Goal: Task Accomplishment & Management: Use online tool/utility

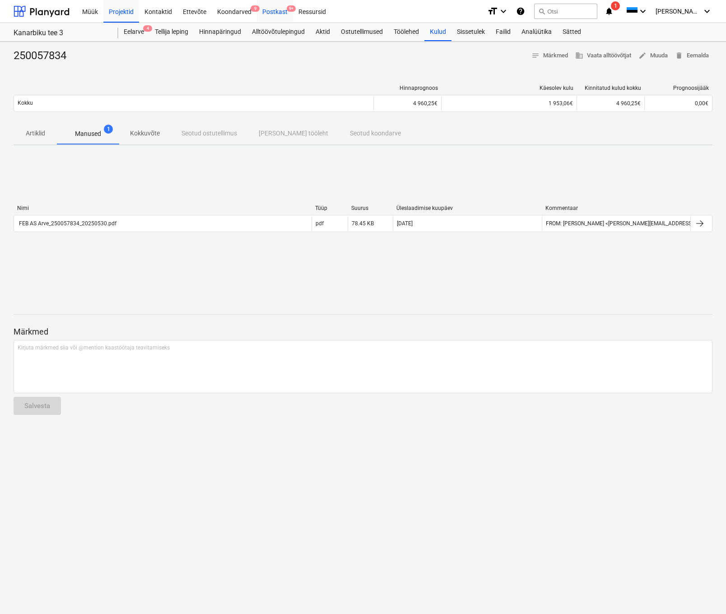
click at [275, 9] on div "Postkast 9+" at bounding box center [275, 11] width 36 height 23
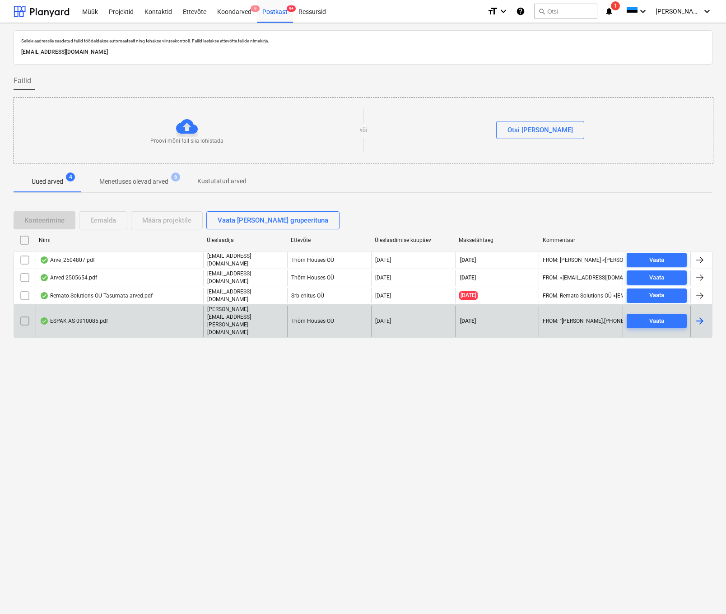
click at [81, 317] on div "ESPAK AS 0910085.pdf" at bounding box center [74, 320] width 68 height 7
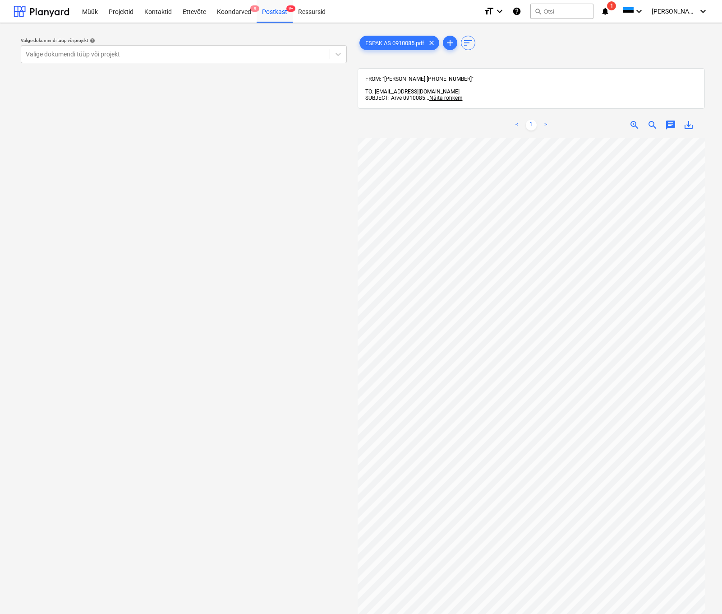
click at [286, 282] on div "Valige dokumendi tüüp või projekt help Valige dokumendi tüüp või projekt" at bounding box center [184, 379] width 341 height 699
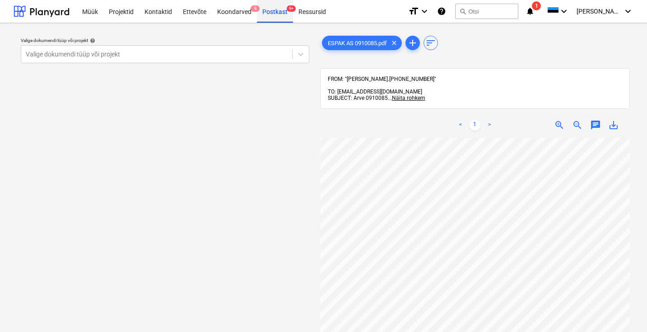
click at [274, 10] on div "Postkast 9+" at bounding box center [275, 11] width 36 height 23
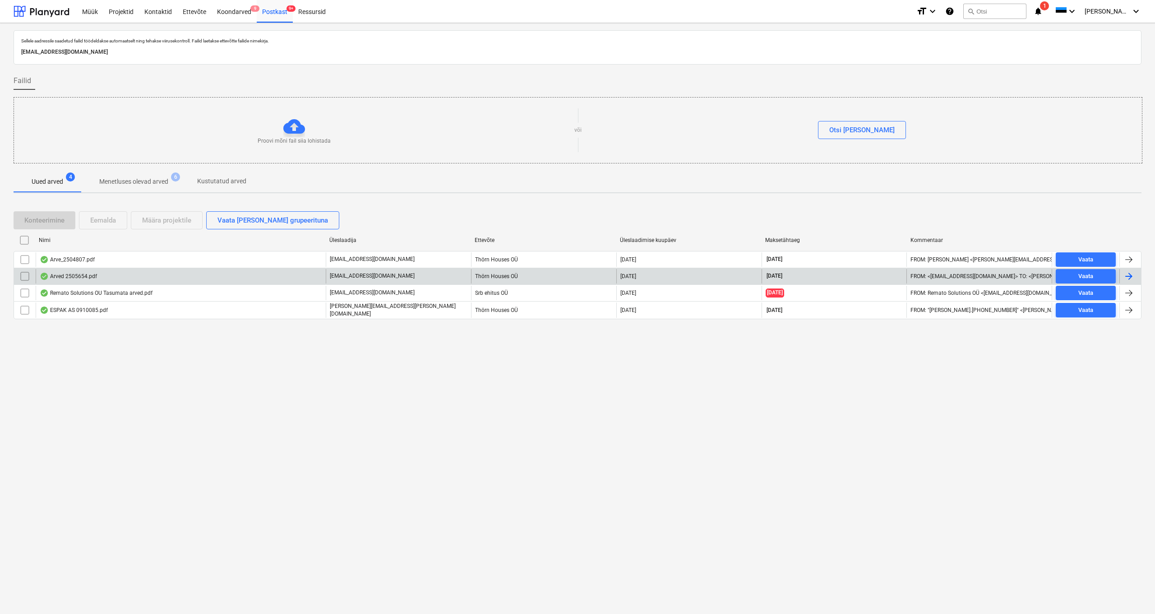
click at [74, 276] on div "Arved 2505654.pdf" at bounding box center [68, 276] width 57 height 7
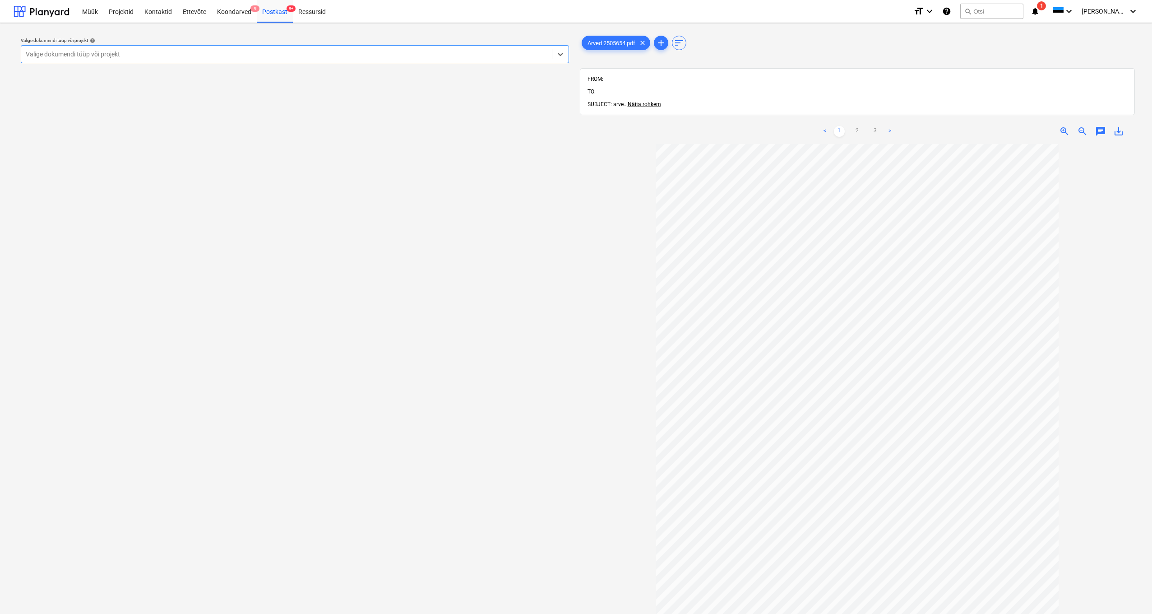
click at [103, 54] on div "Valige dokumendi tüüp või projekt" at bounding box center [287, 54] width 522 height 7
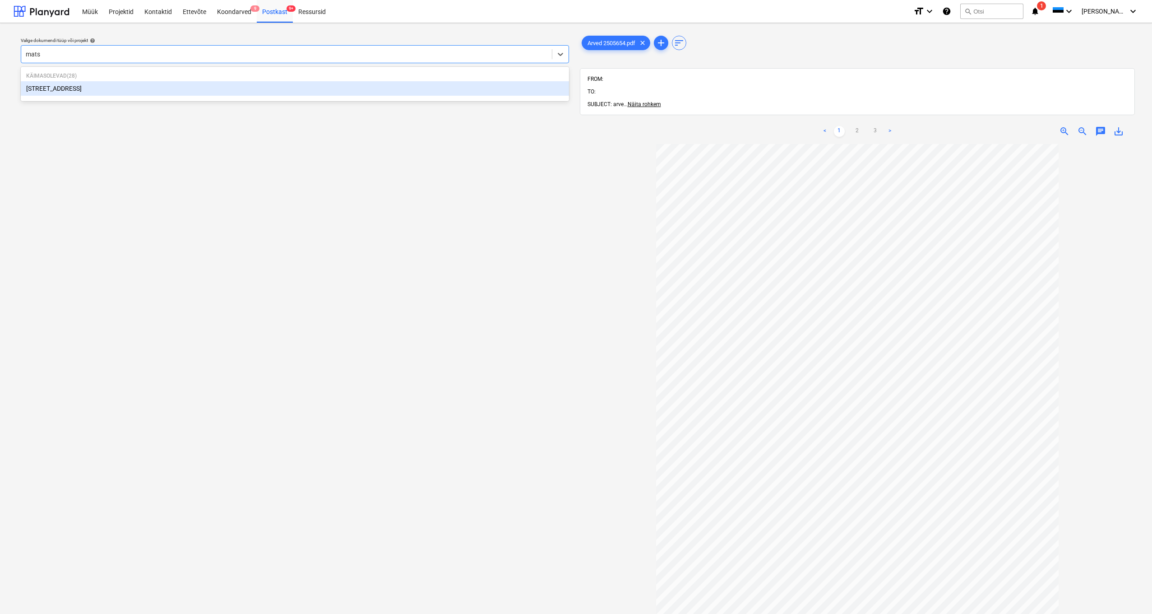
type input "matso"
click at [51, 88] on div "[STREET_ADDRESS]" at bounding box center [295, 88] width 548 height 14
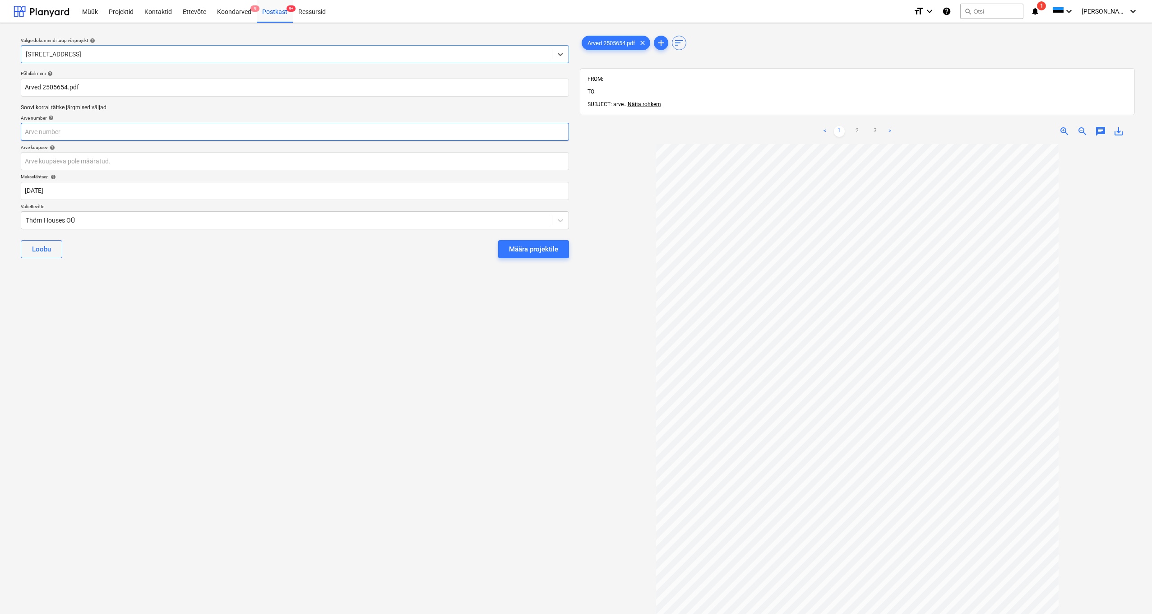
click at [58, 135] on input "text" at bounding box center [295, 132] width 548 height 18
type input "2505654"
click at [49, 162] on body "Müük Projektid Kontaktid Ettevõte Koondarved 9 Postkast 9+ Ressursid format_siz…" at bounding box center [576, 307] width 1152 height 614
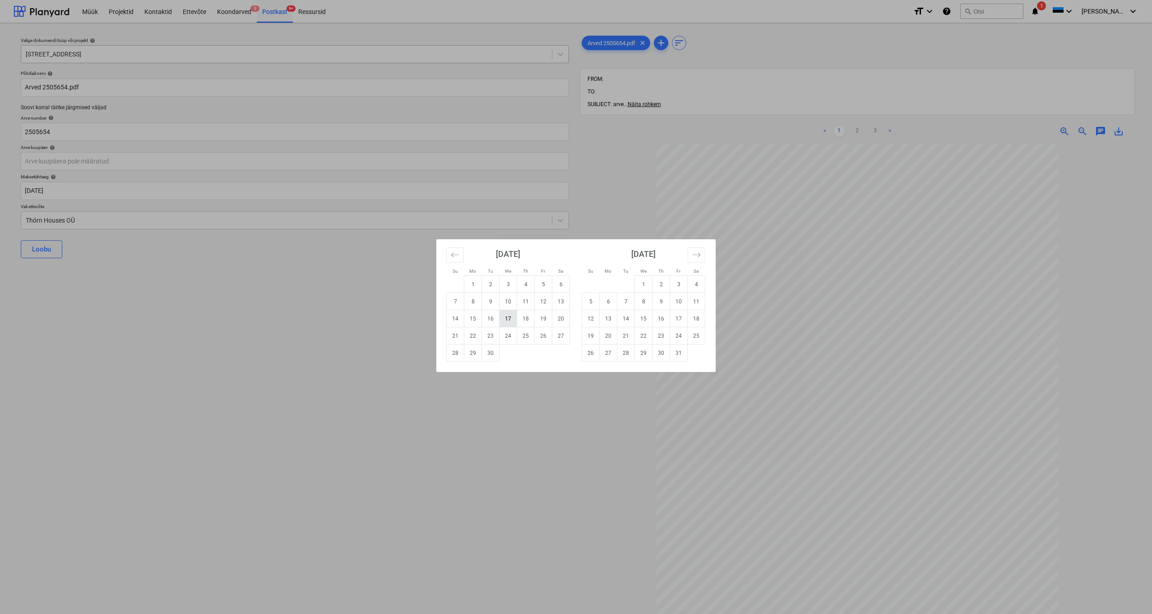
click at [506, 318] on td "17" at bounding box center [509, 318] width 18 height 17
type input "[DATE]"
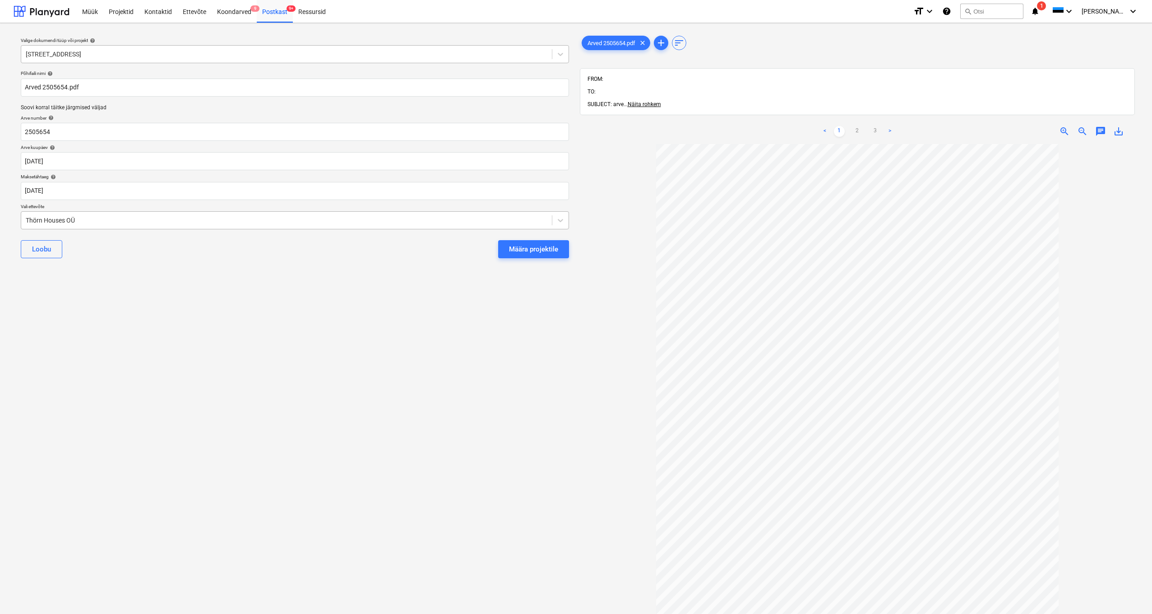
click at [28, 222] on div "Thörn Houses OÜ" at bounding box center [287, 220] width 522 height 7
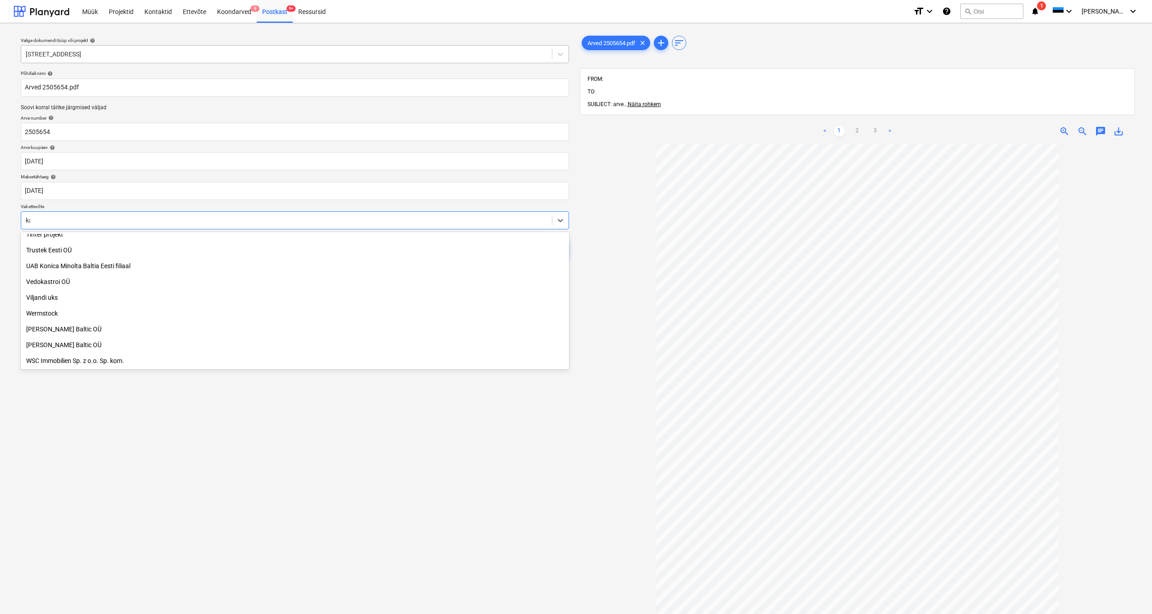
scroll to position [244, 0]
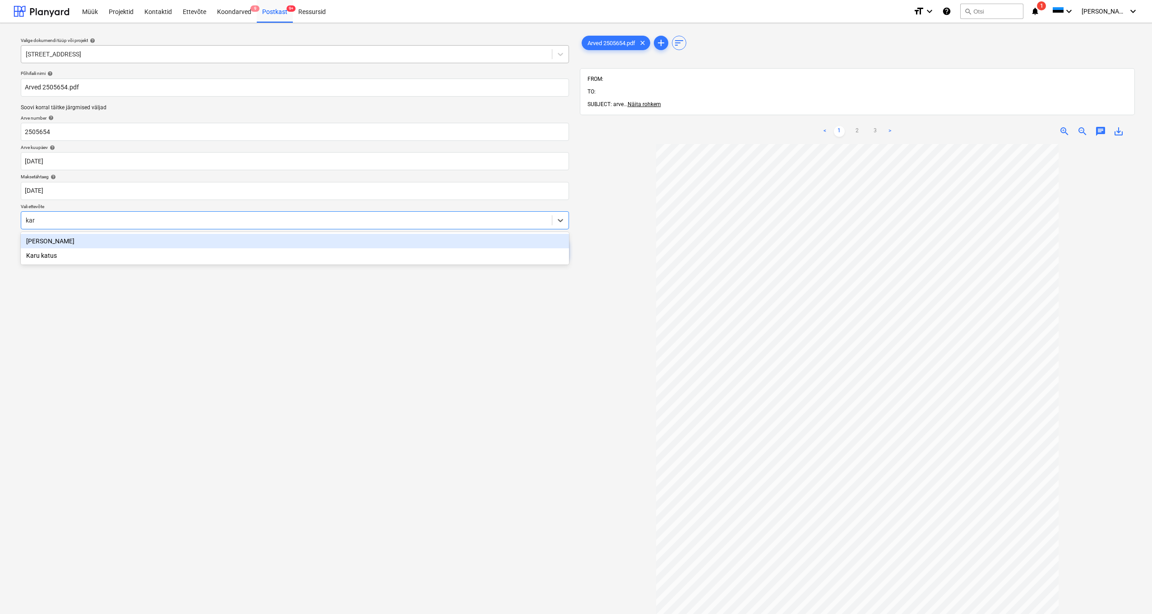
type input "karu"
click at [39, 241] on div "Karu katus" at bounding box center [295, 241] width 548 height 14
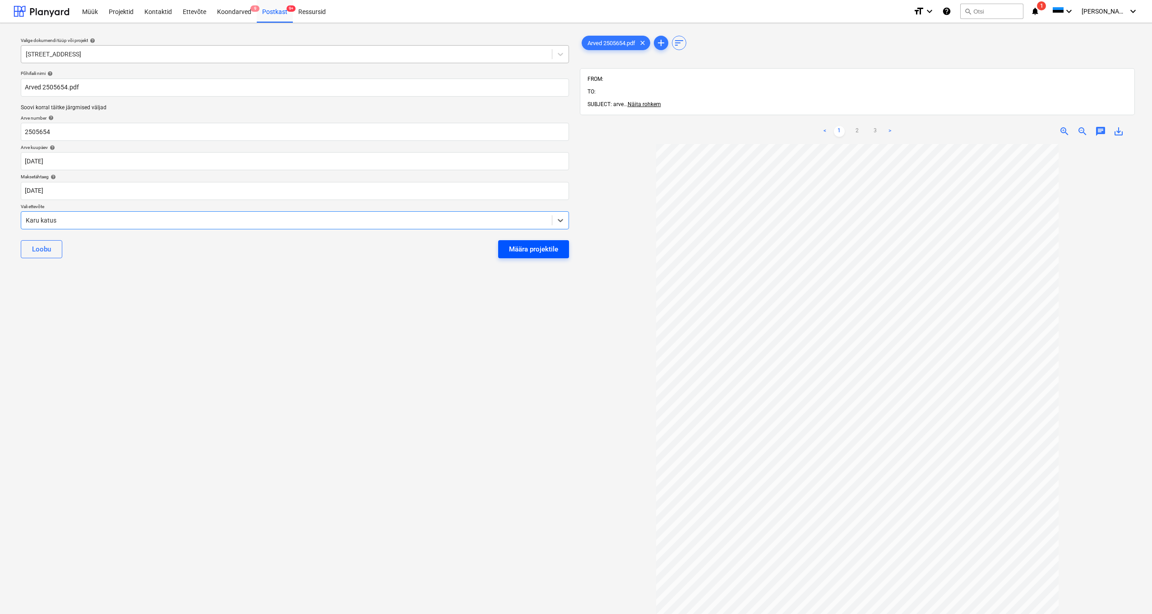
click at [528, 254] on div "Määra projektile" at bounding box center [533, 249] width 49 height 12
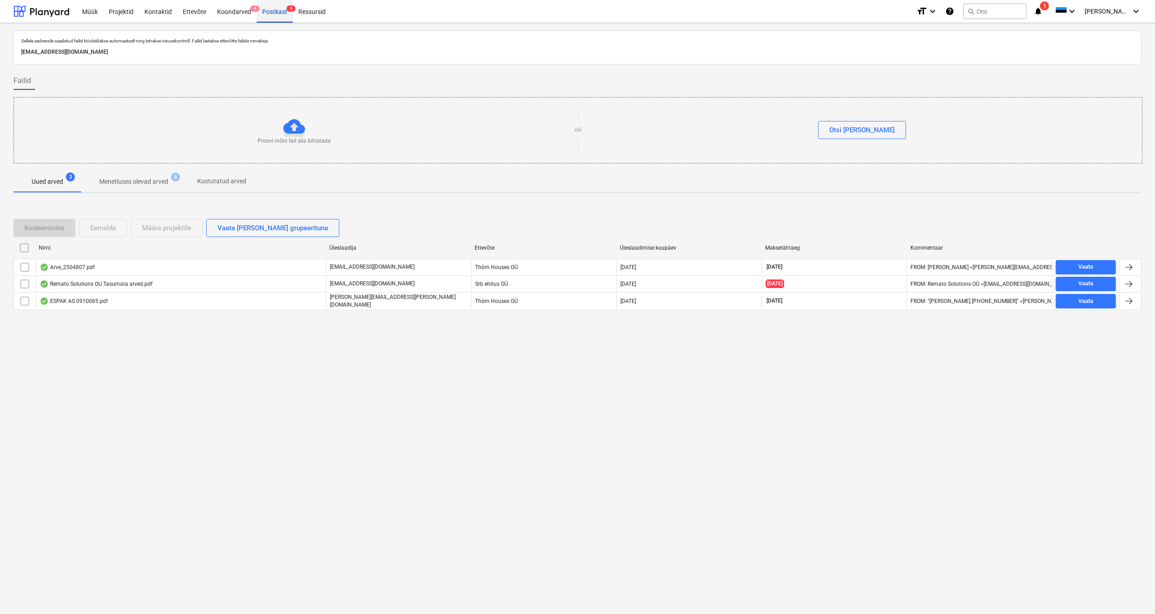
click at [278, 14] on div "Postkast 9" at bounding box center [275, 11] width 36 height 23
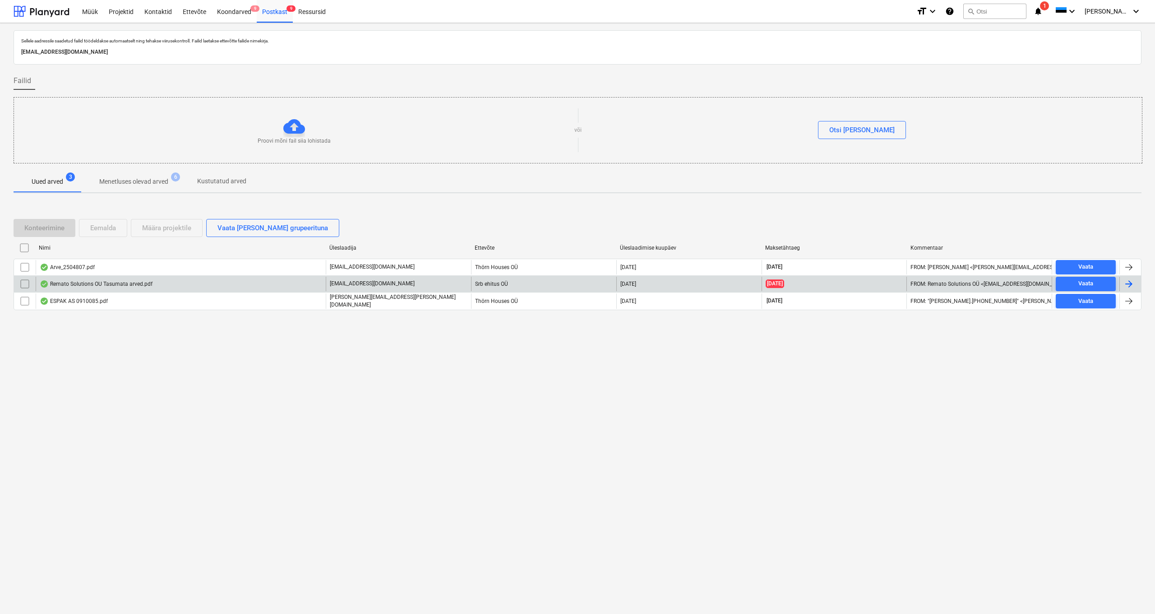
click at [92, 284] on div "Remato Solutions OU Tasumata arved.pdf" at bounding box center [96, 283] width 113 height 7
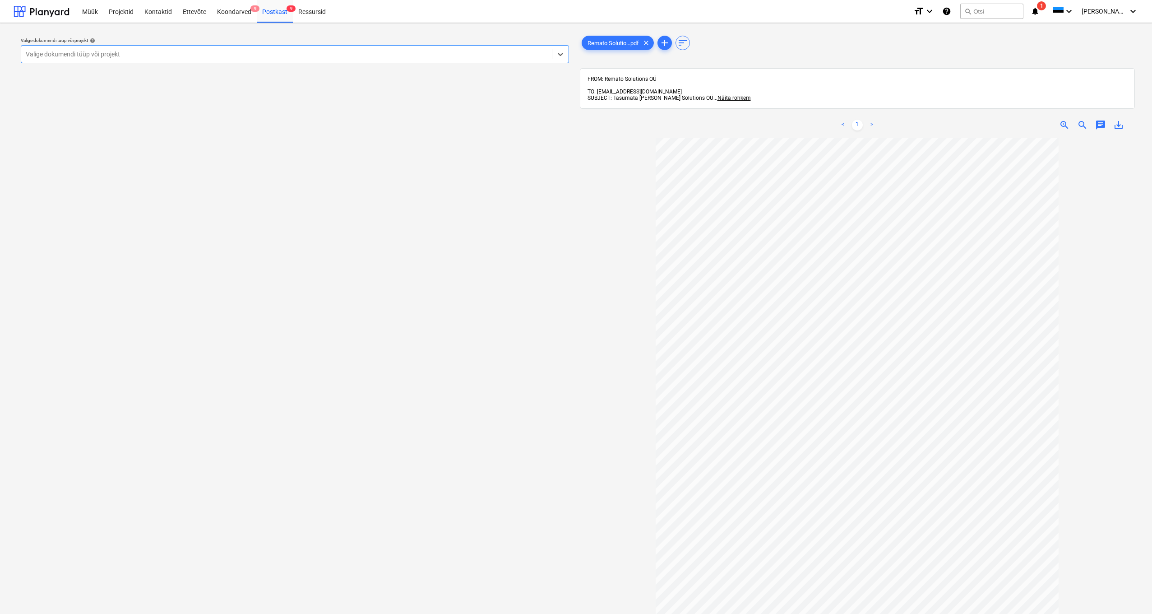
click at [111, 57] on div "Valige dokumendi tüüp või projekt" at bounding box center [287, 54] width 522 height 7
type input "remat"
click at [270, 11] on div "Postkast 9" at bounding box center [275, 11] width 36 height 23
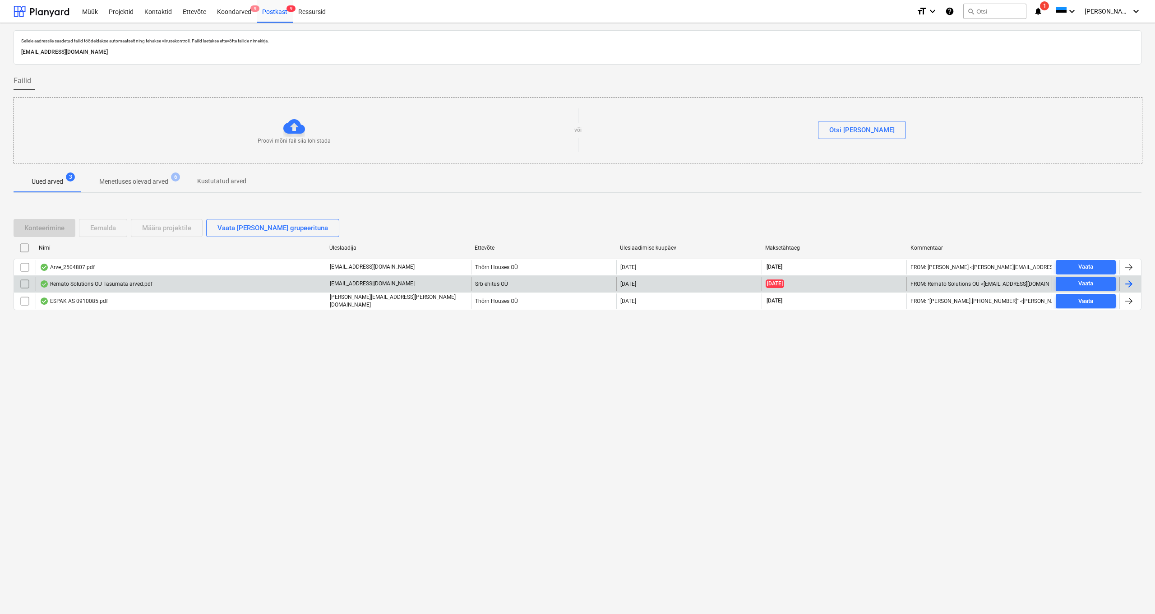
click at [23, 283] on input "checkbox" at bounding box center [25, 284] width 14 height 14
click at [99, 232] on div "Eemalda" at bounding box center [103, 228] width 26 height 12
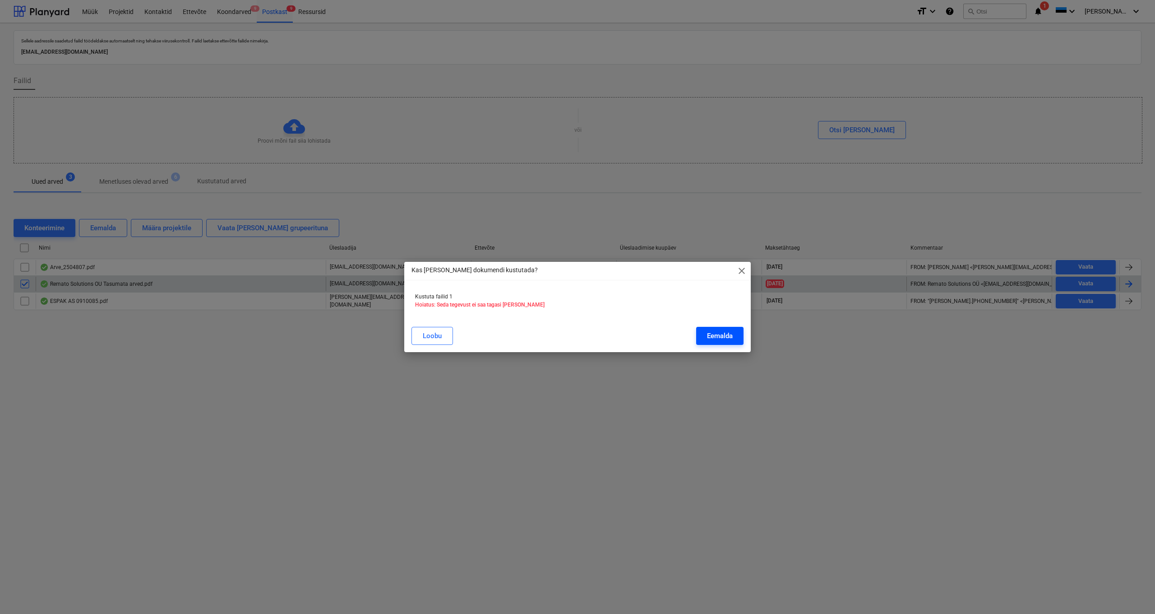
click at [719, 336] on div "Eemalda" at bounding box center [720, 336] width 26 height 12
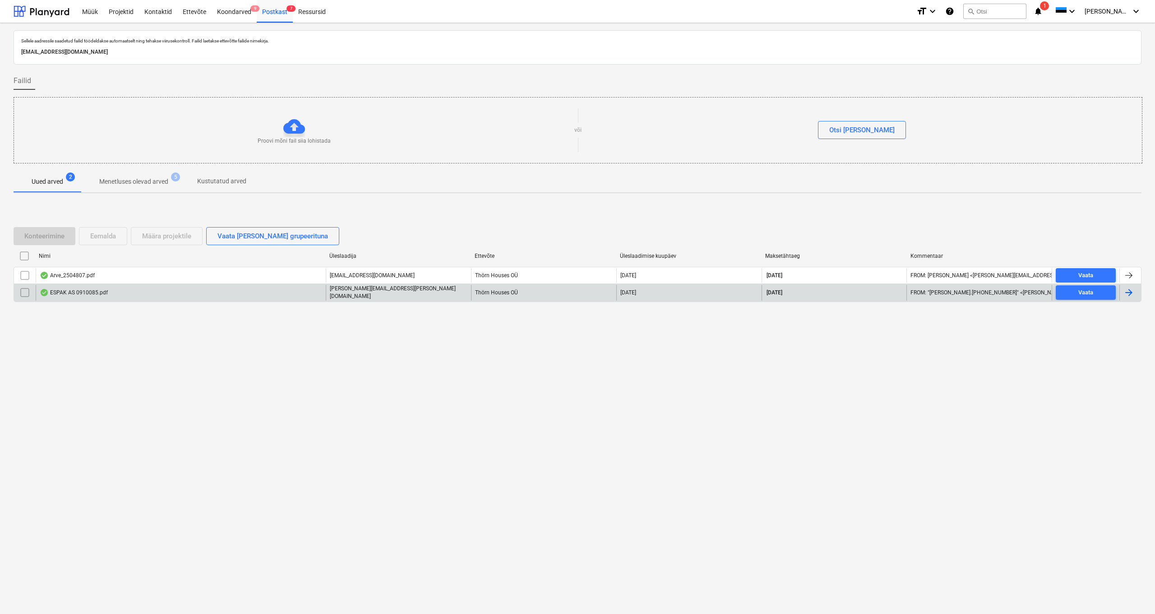
click at [82, 292] on div "ESPAK AS 0910085.pdf" at bounding box center [74, 292] width 68 height 7
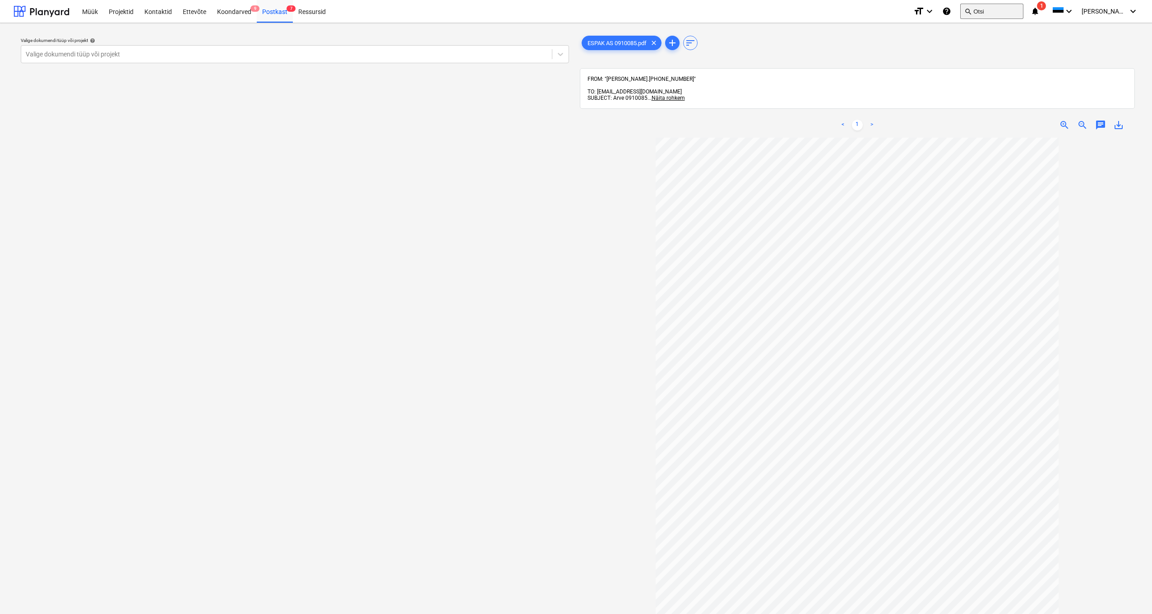
click at [725, 8] on button "search Otsi" at bounding box center [991, 11] width 63 height 15
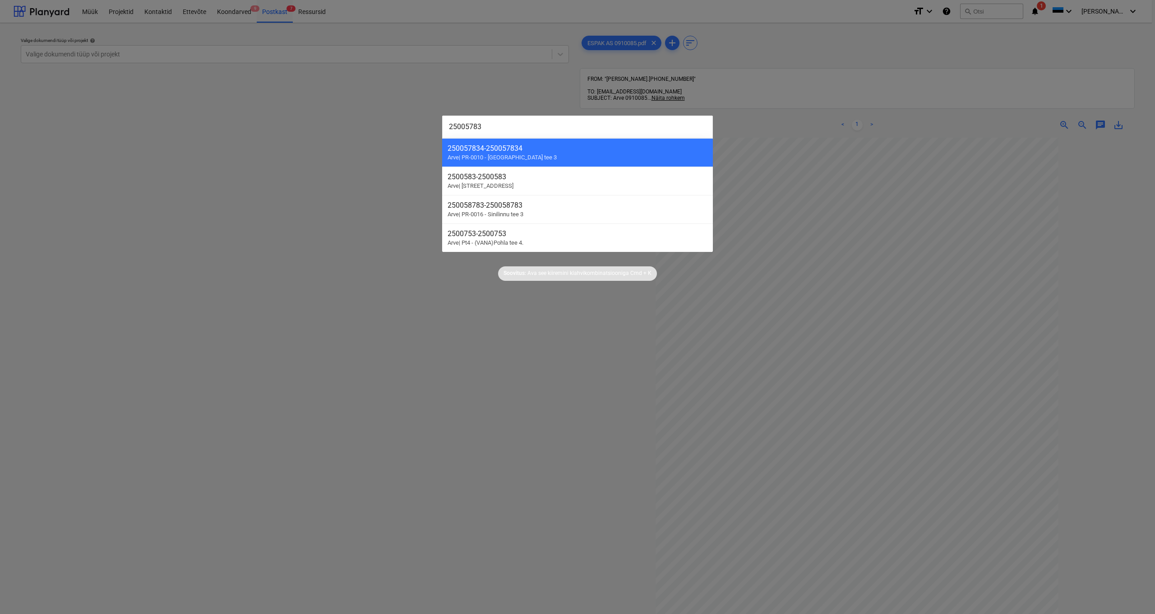
type input "250057834"
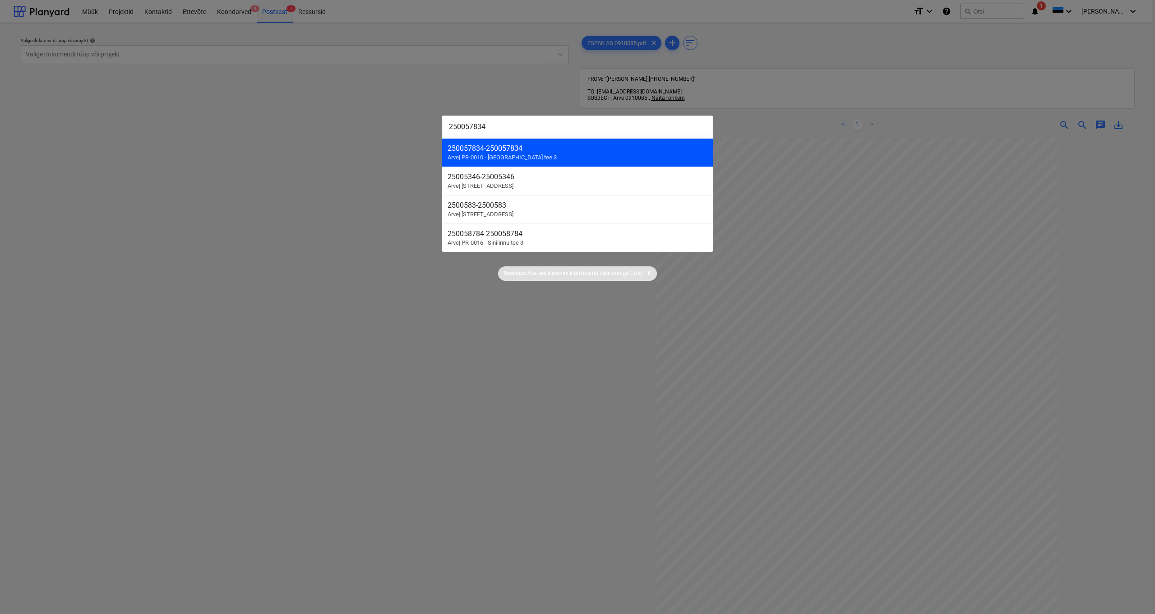
click at [469, 150] on div "250057834 - 250057834" at bounding box center [578, 148] width 260 height 9
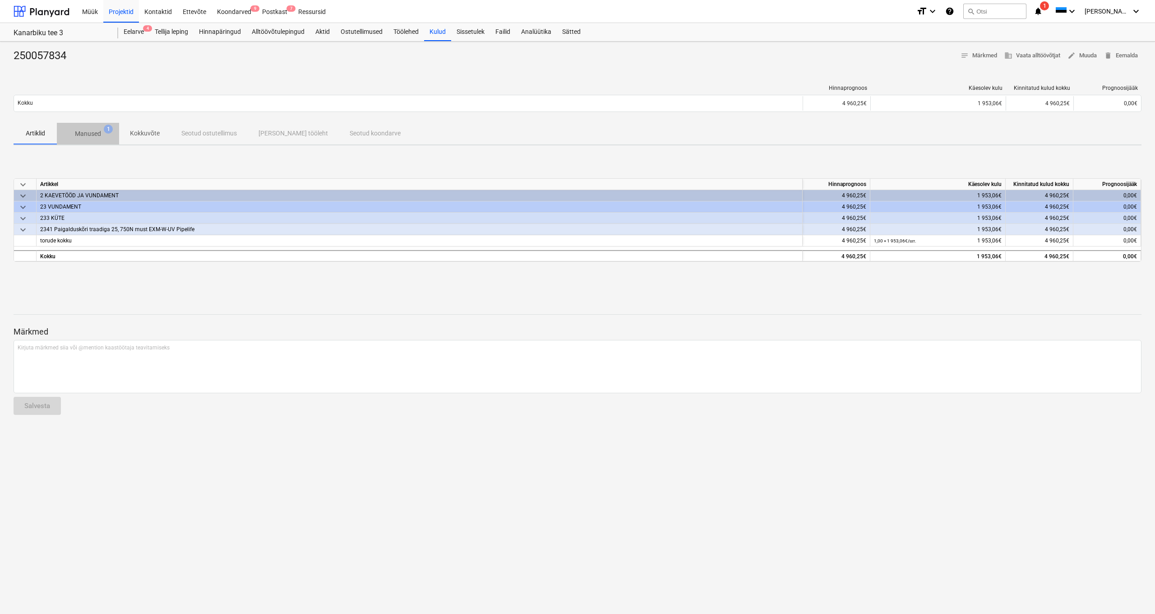
click at [91, 131] on p "Manused" at bounding box center [88, 133] width 26 height 9
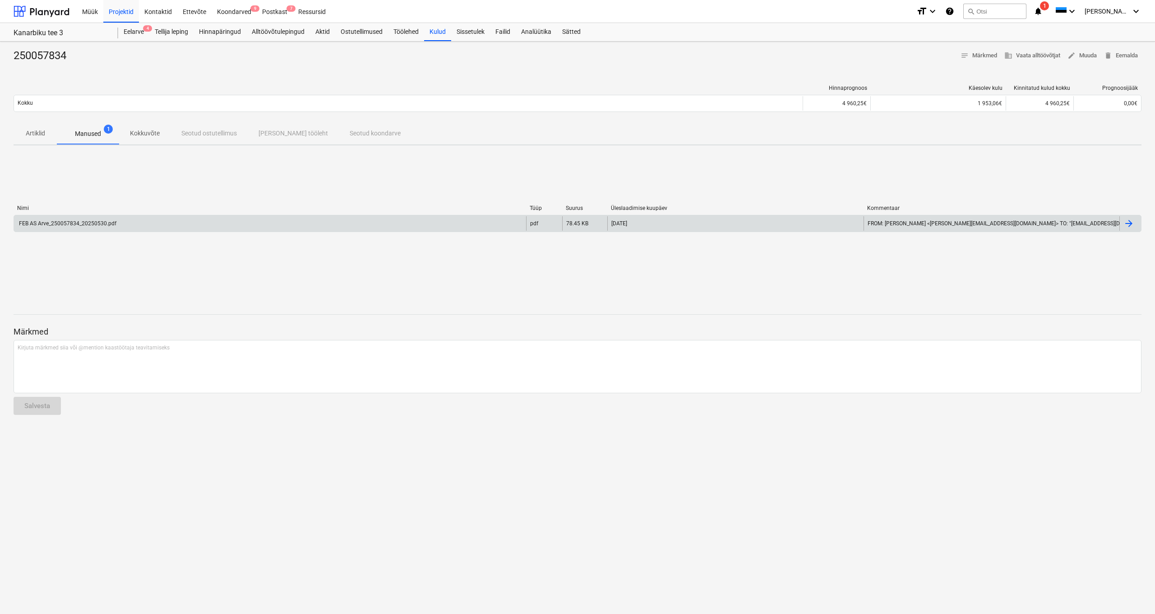
click at [102, 227] on div "FEB AS Arve_250057834_20250530.pdf" at bounding box center [270, 223] width 512 height 14
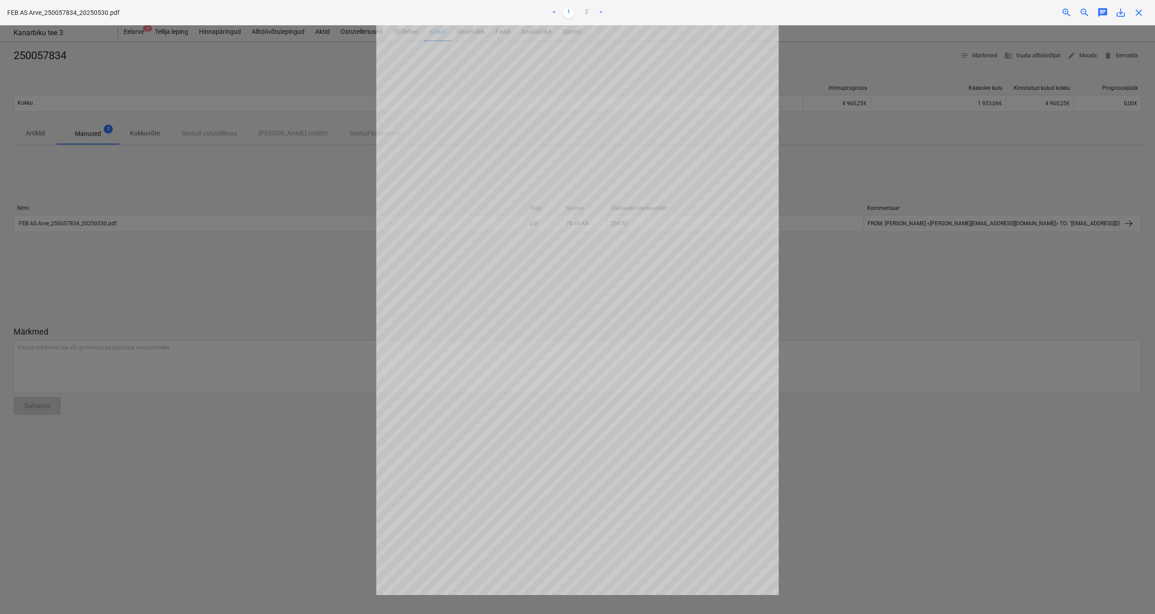
click at [185, 181] on div at bounding box center [577, 319] width 1155 height 588
click at [725, 15] on span "close" at bounding box center [1139, 12] width 11 height 11
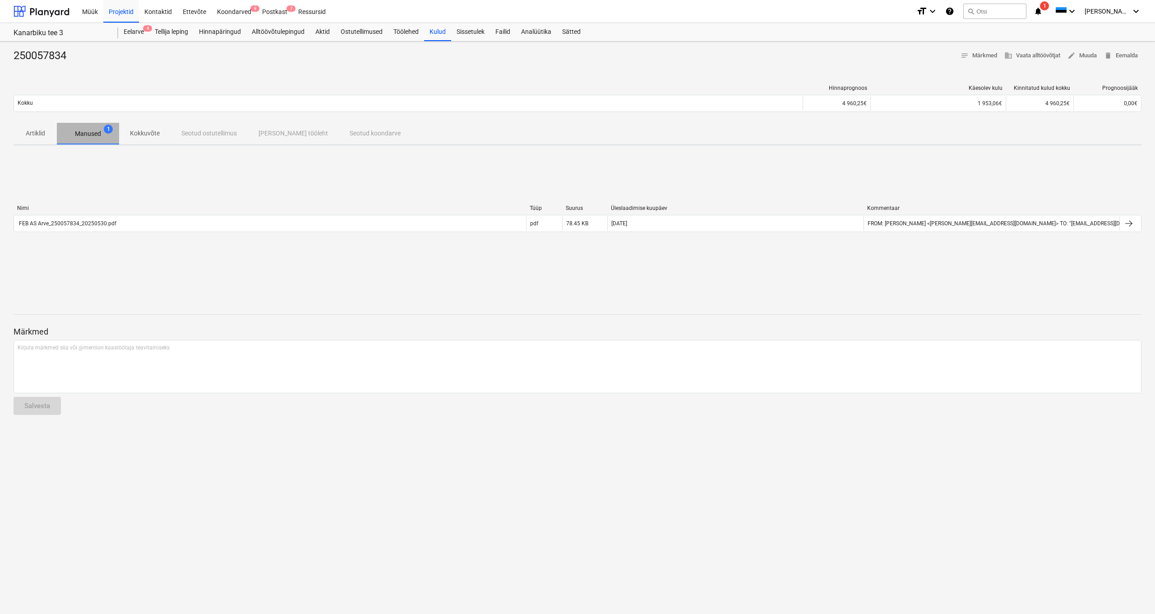
click at [84, 139] on span "Manused 1" at bounding box center [88, 133] width 62 height 16
click at [279, 9] on div "Postkast 7" at bounding box center [275, 11] width 36 height 23
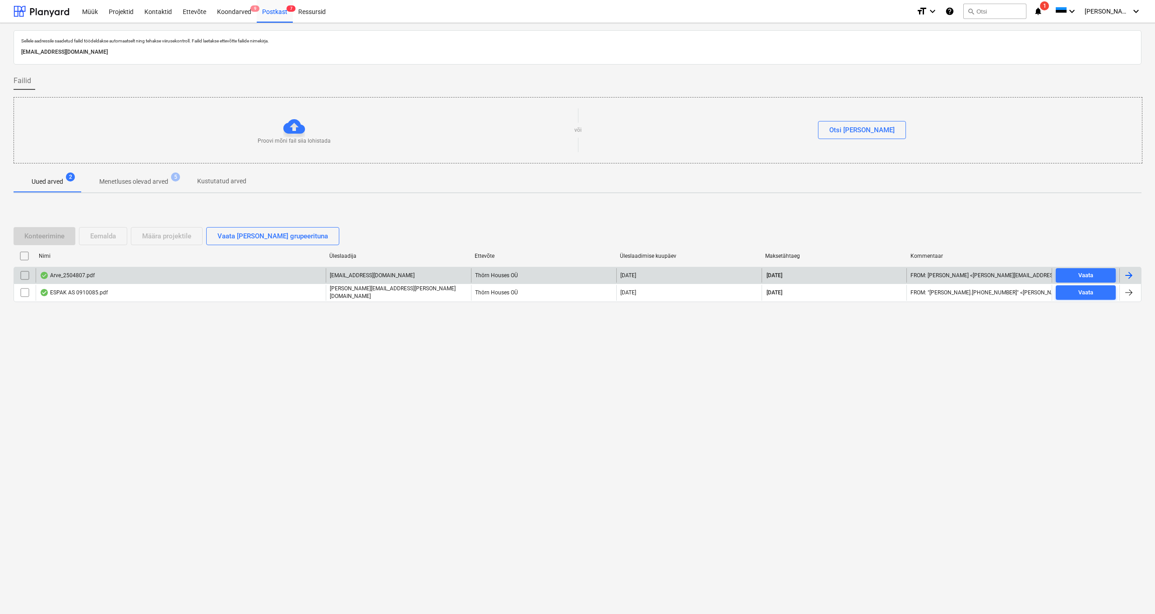
drag, startPoint x: 96, startPoint y: 267, endPoint x: 80, endPoint y: 276, distance: 17.6
click at [95, 268] on div "Arve_2504807.pdf [EMAIL_ADDRESS][DOMAIN_NAME] [GEOGRAPHIC_DATA] OÜ [DATE] [DATE…" at bounding box center [578, 275] width 1128 height 17
click at [80, 276] on div "Arve_2504807.pdf" at bounding box center [67, 275] width 55 height 7
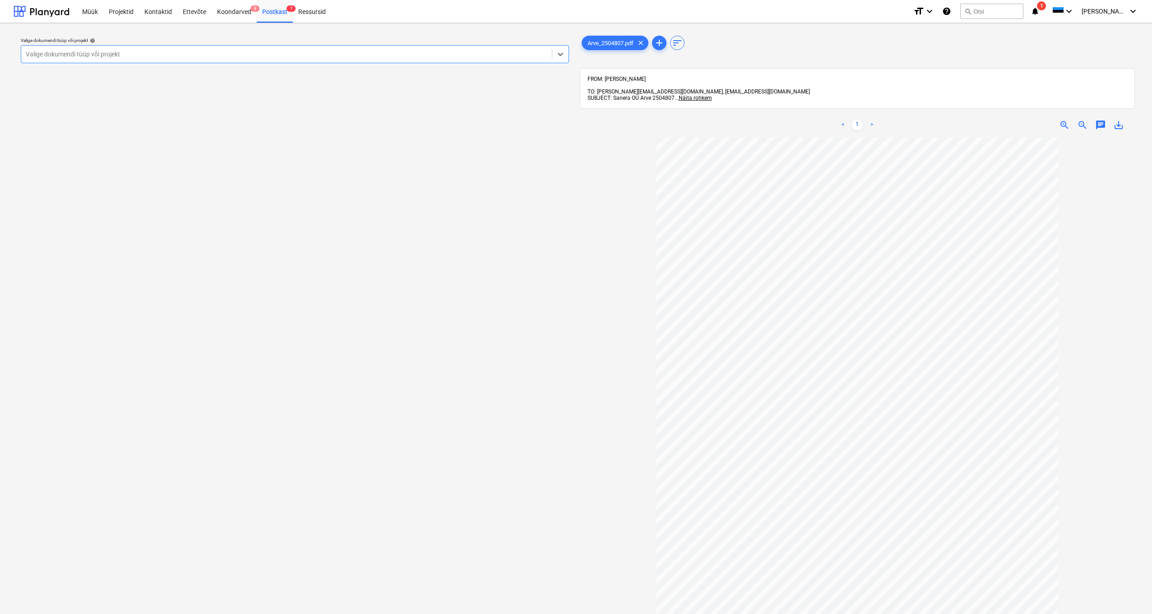
click at [36, 52] on div "Valige dokumendi tüüp või projekt" at bounding box center [287, 54] width 522 height 7
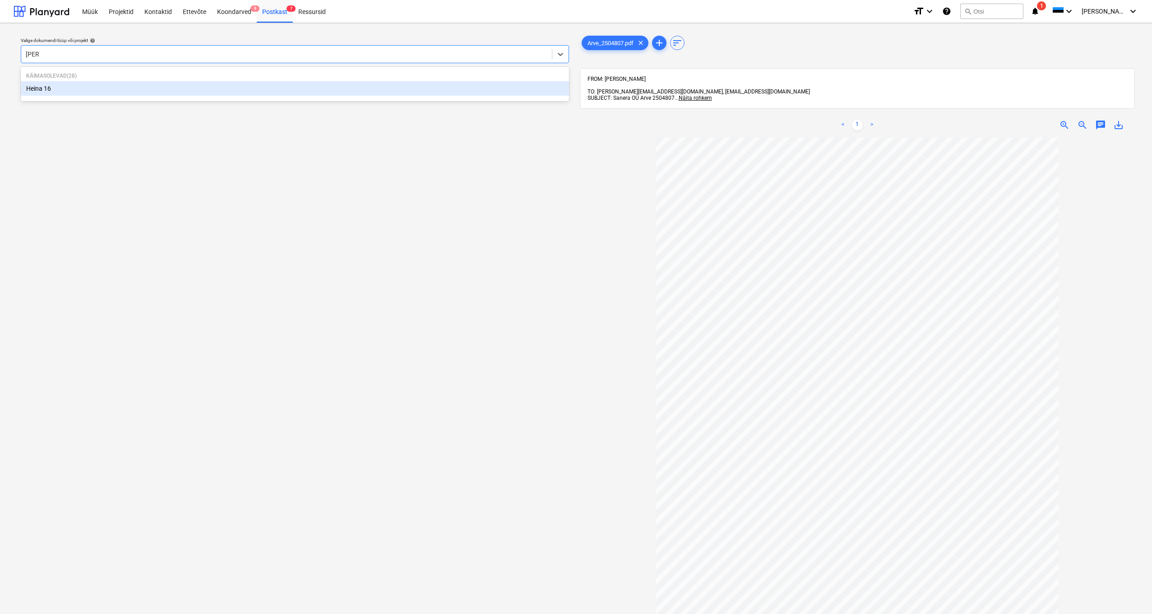
type input "heina"
click at [44, 86] on div "Heina 16" at bounding box center [295, 88] width 548 height 14
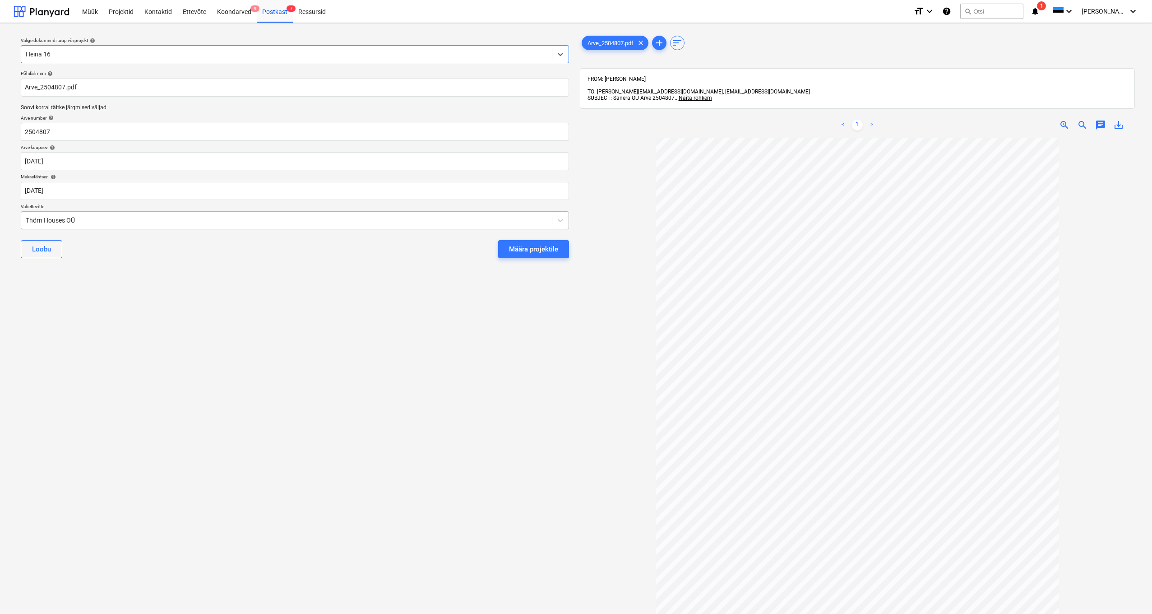
click at [24, 219] on div "Thörn Houses OÜ" at bounding box center [286, 220] width 531 height 13
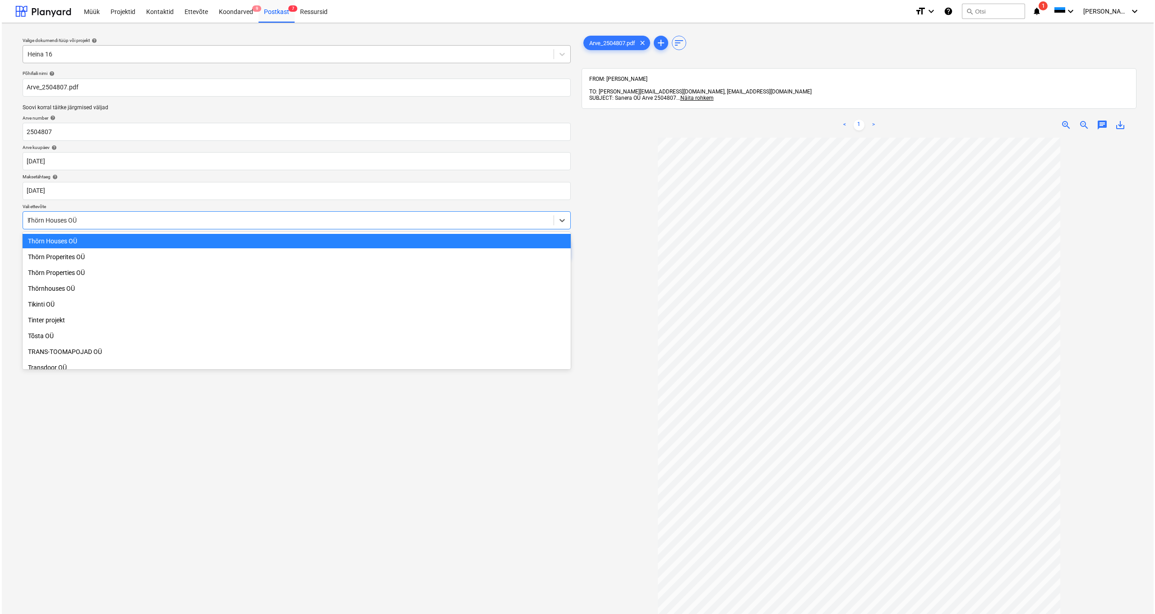
scroll to position [2771, 0]
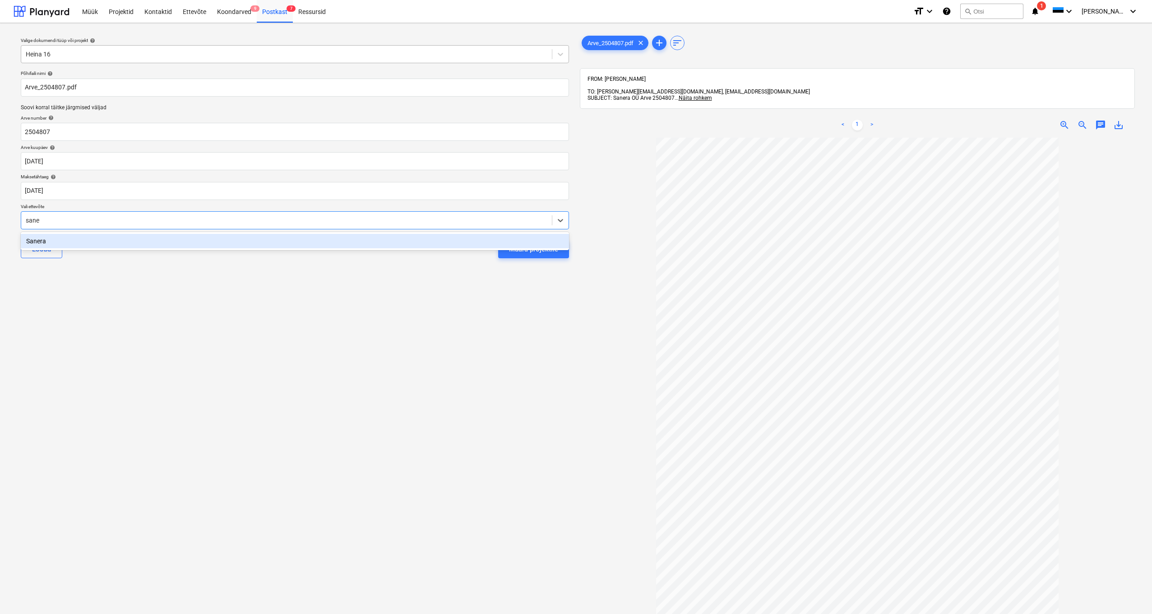
type input "[PERSON_NAME]"
click at [39, 237] on div "Sanera" at bounding box center [295, 241] width 548 height 14
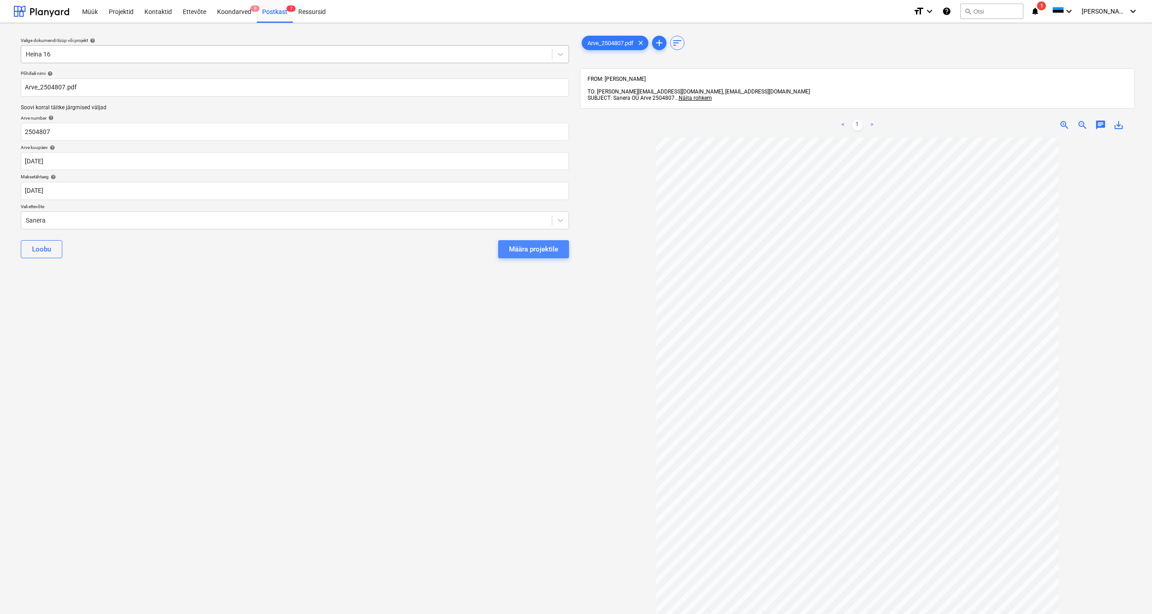
click at [530, 255] on button "Määra projektile" at bounding box center [533, 249] width 71 height 18
